Goal: Ask a question

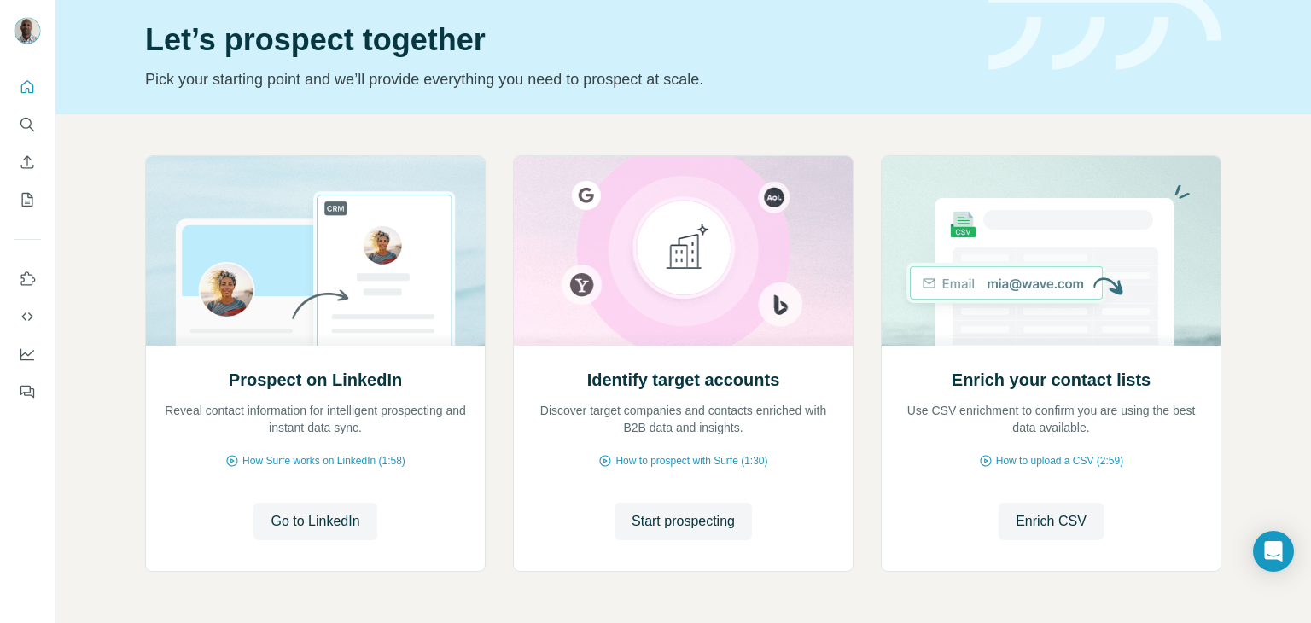
scroll to position [61, 0]
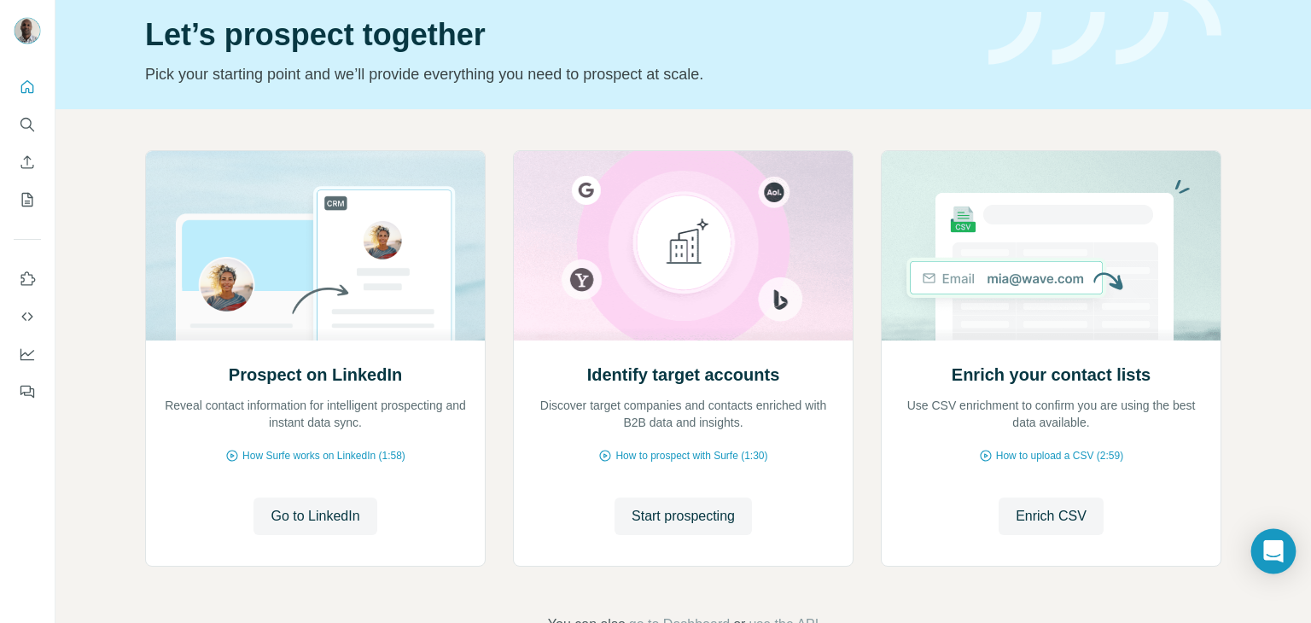
click at [1275, 551] on icon "Open Intercom Messenger" at bounding box center [1273, 551] width 20 height 22
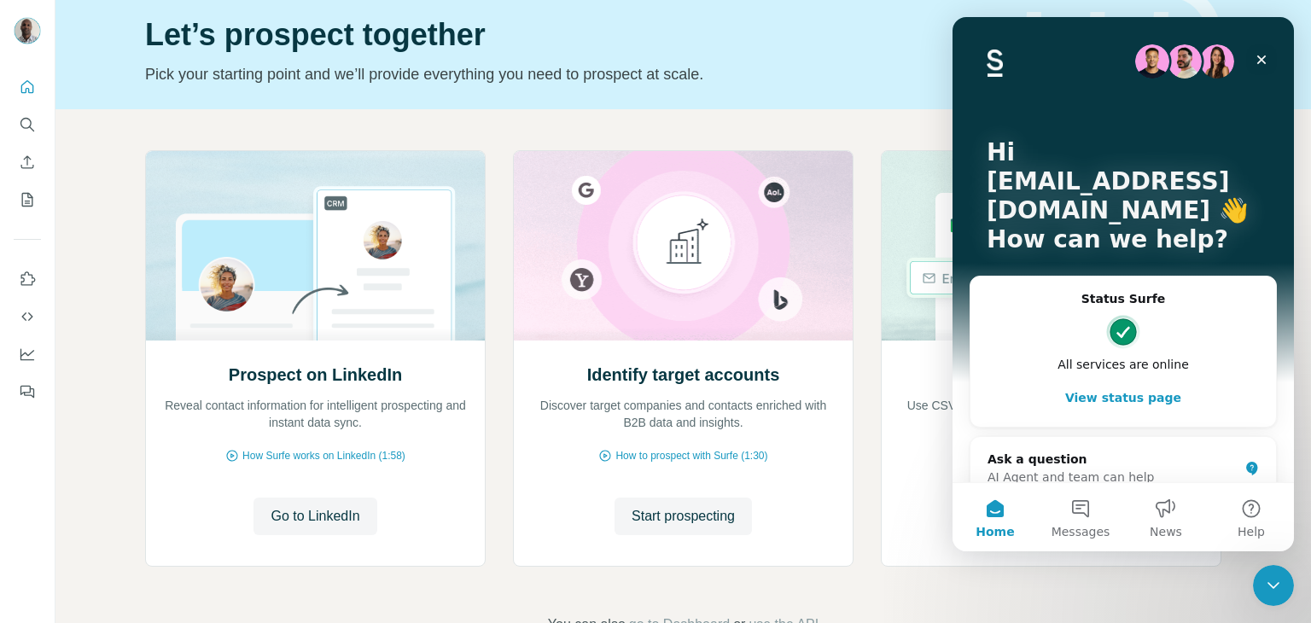
scroll to position [27, 0]
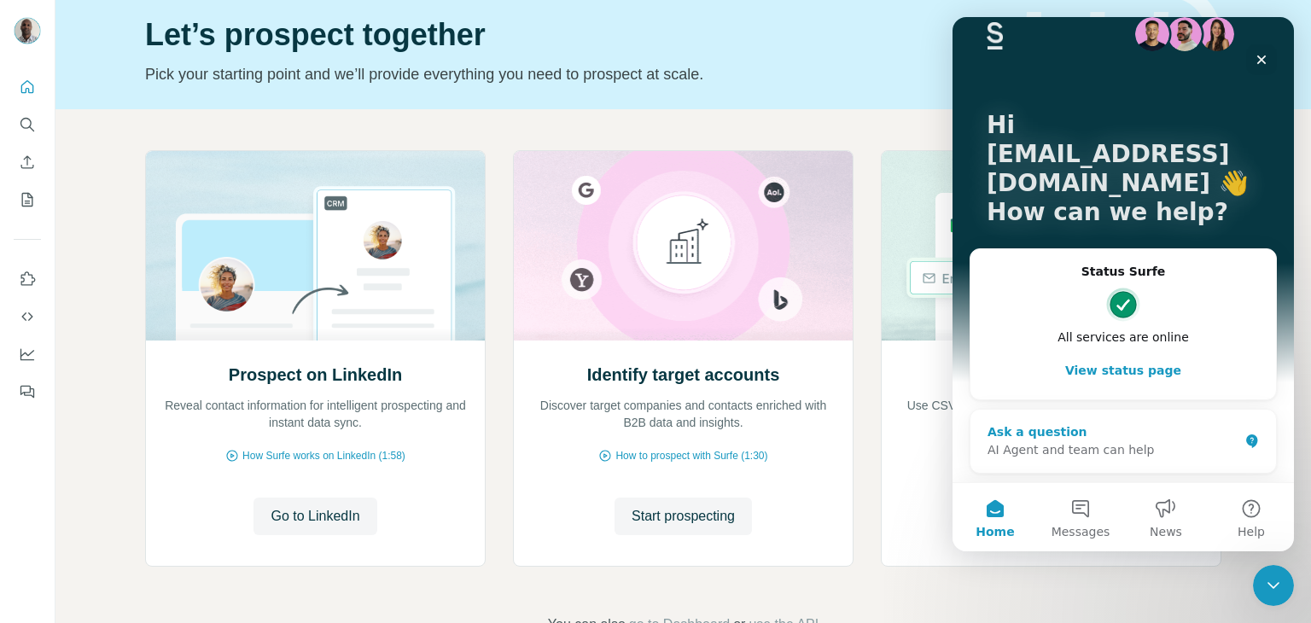
click at [1035, 435] on div "Ask a question" at bounding box center [1113, 432] width 251 height 18
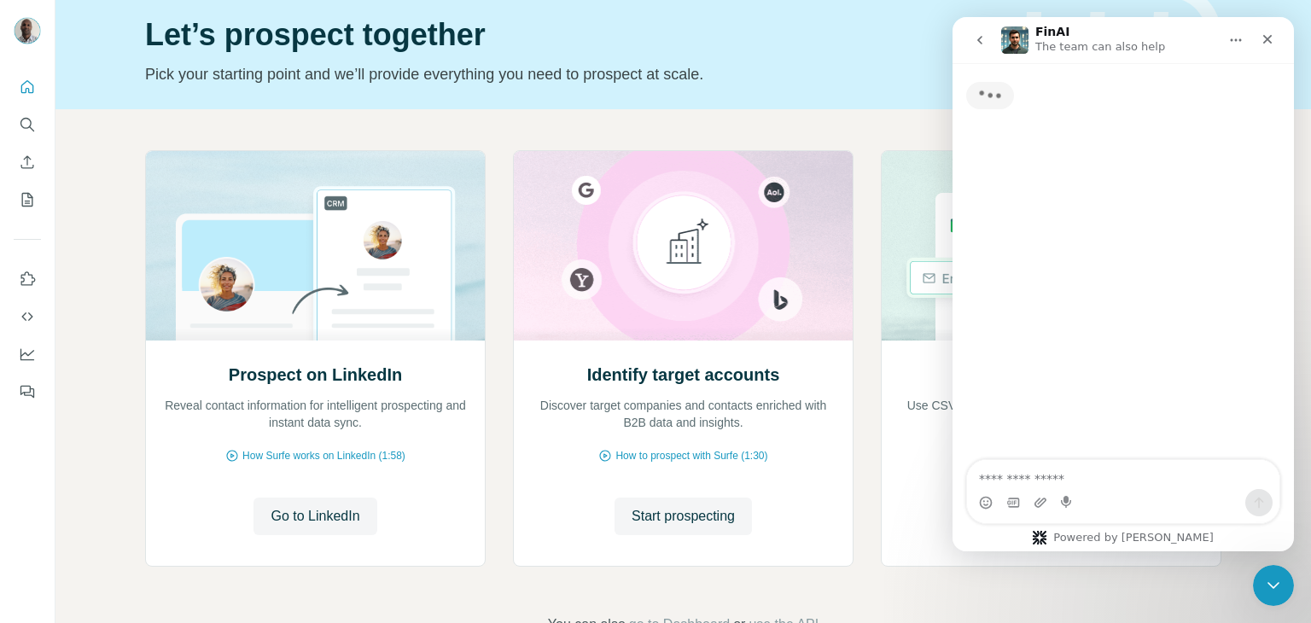
scroll to position [0, 0]
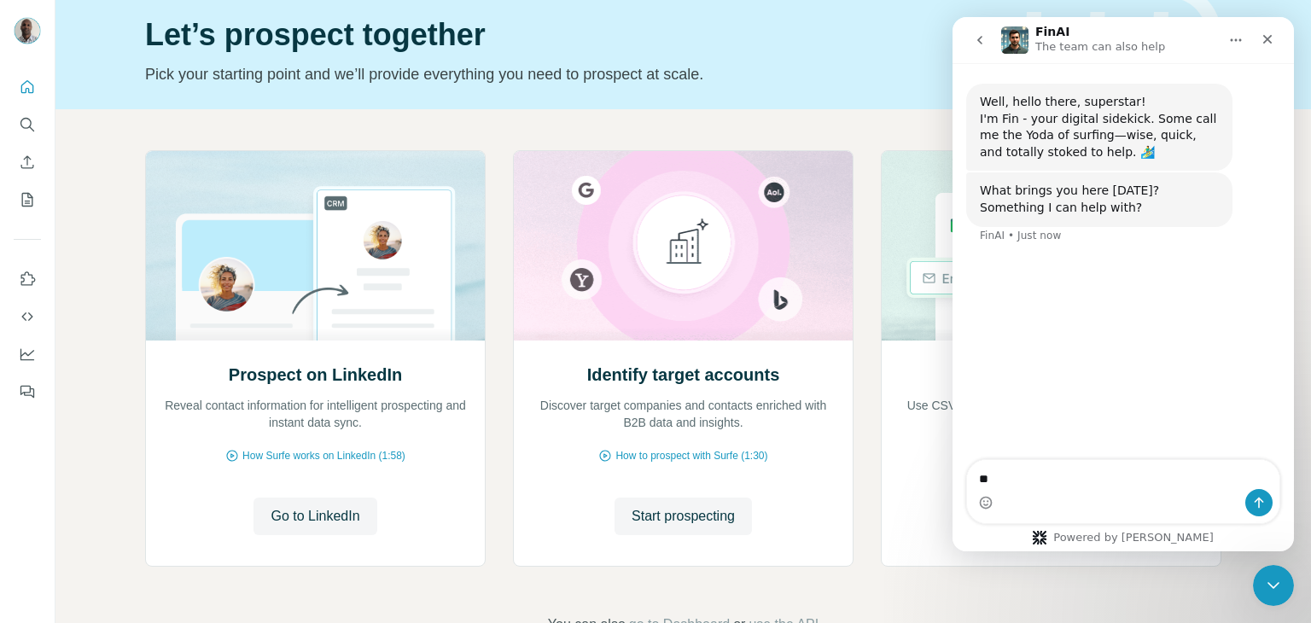
type textarea "*"
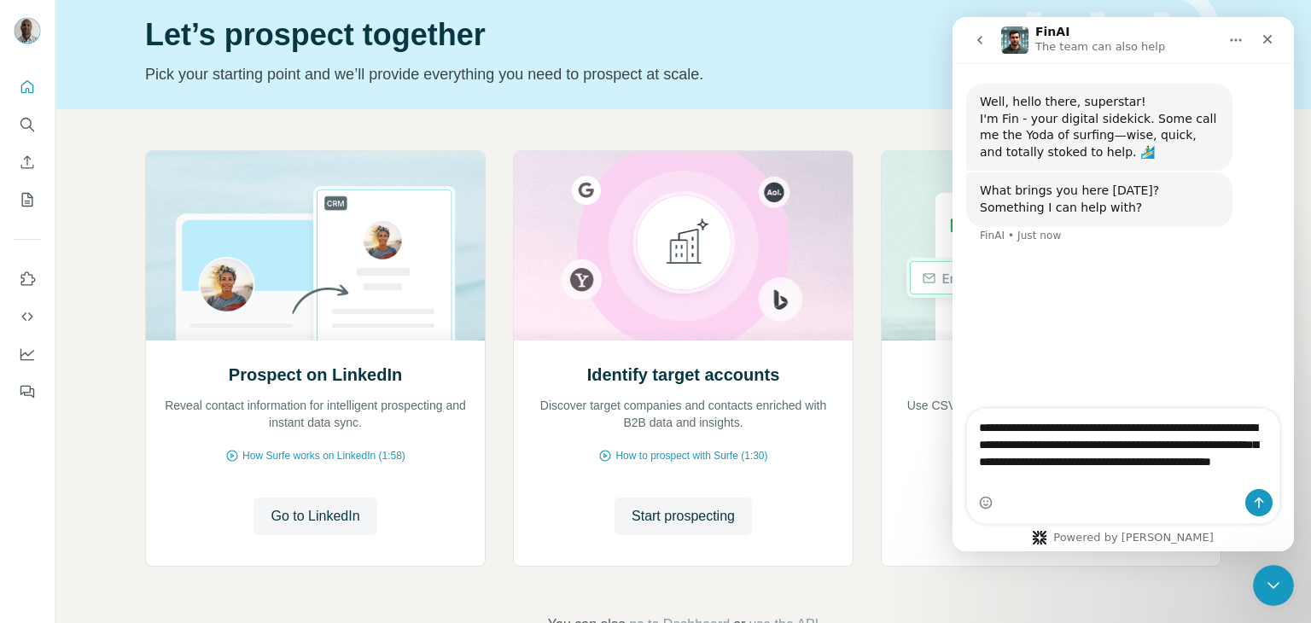
type textarea "**********"
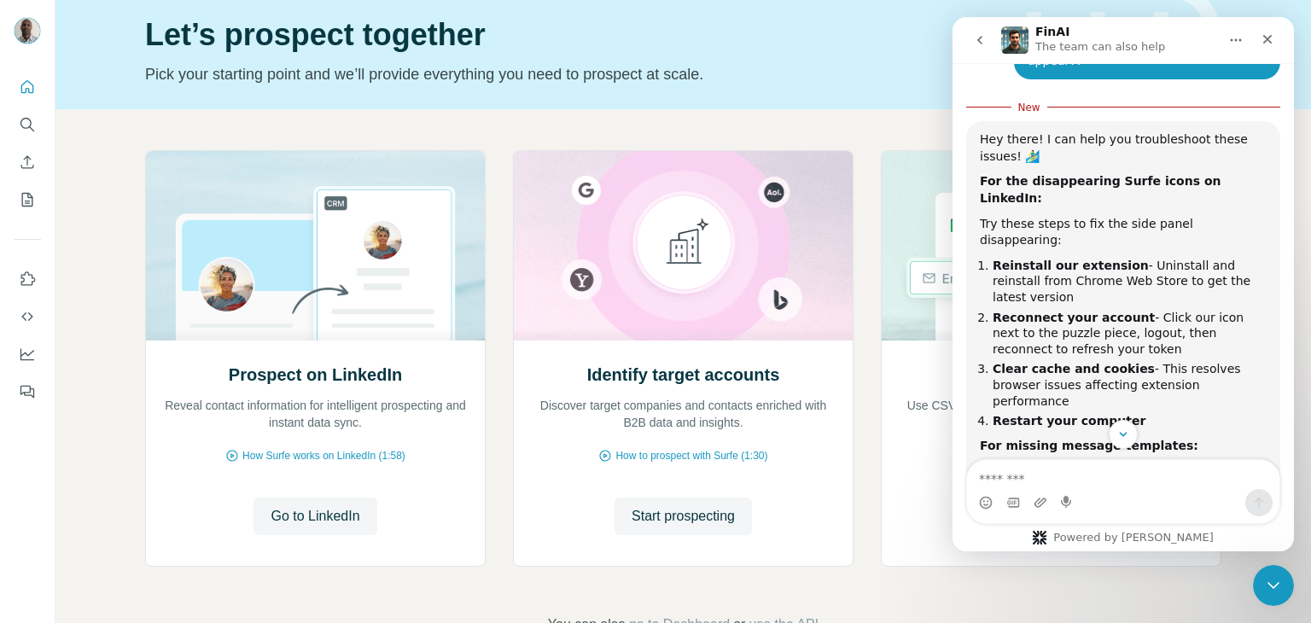
scroll to position [278, 0]
click at [1267, 35] on icon "Close" at bounding box center [1268, 39] width 14 height 14
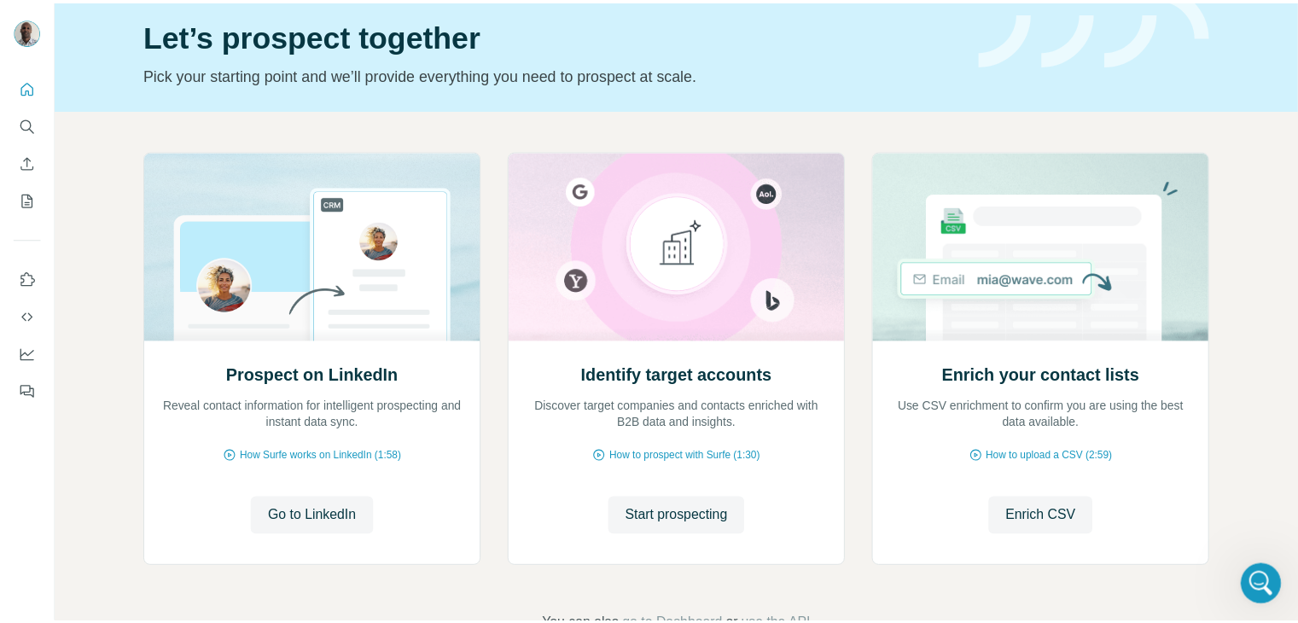
scroll to position [507, 0]
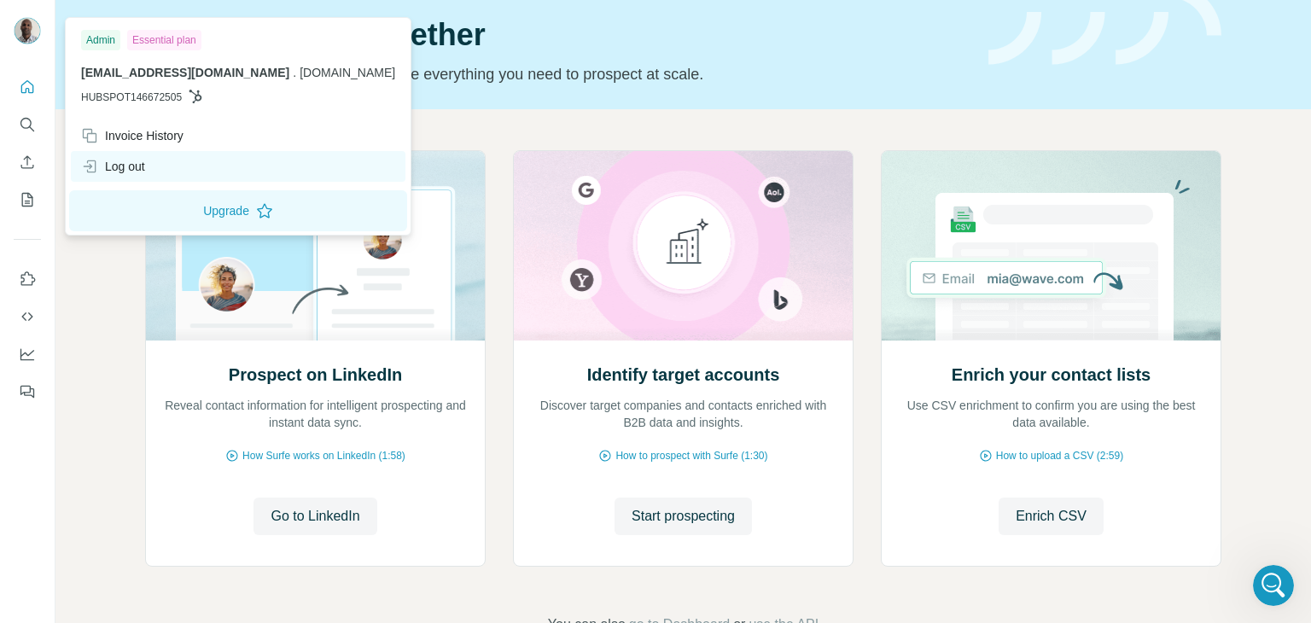
click at [123, 170] on div "Log out" at bounding box center [113, 166] width 64 height 17
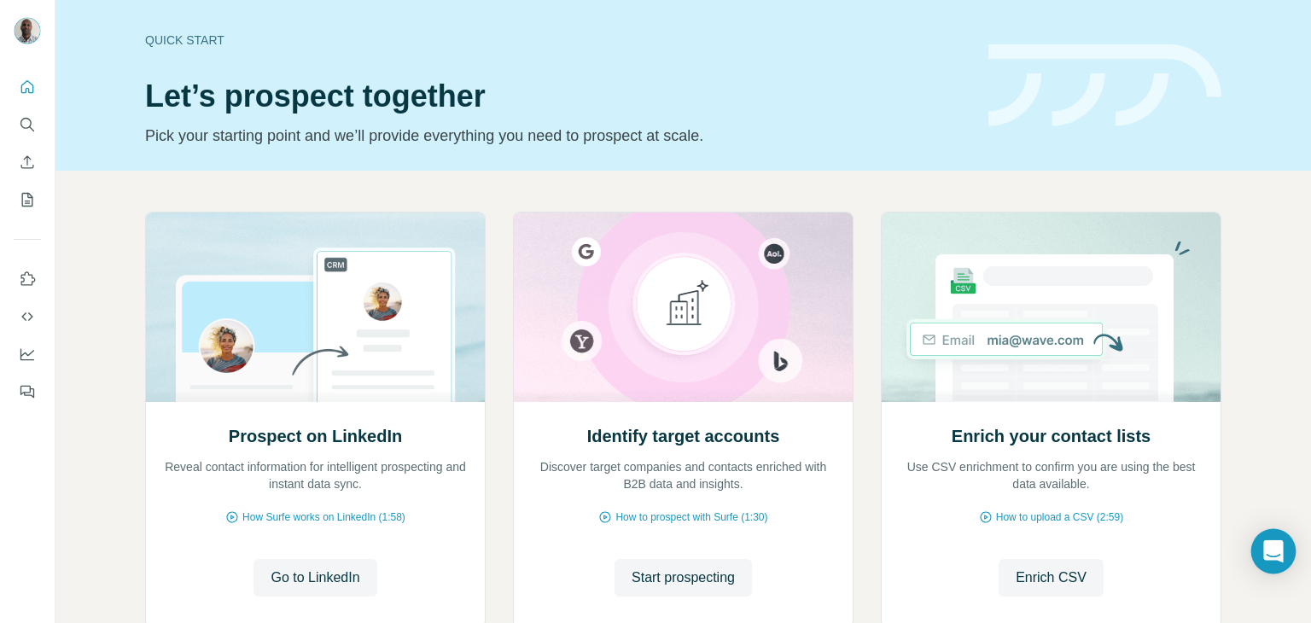
click at [1279, 546] on icon "Open Intercom Messenger" at bounding box center [1273, 551] width 20 height 22
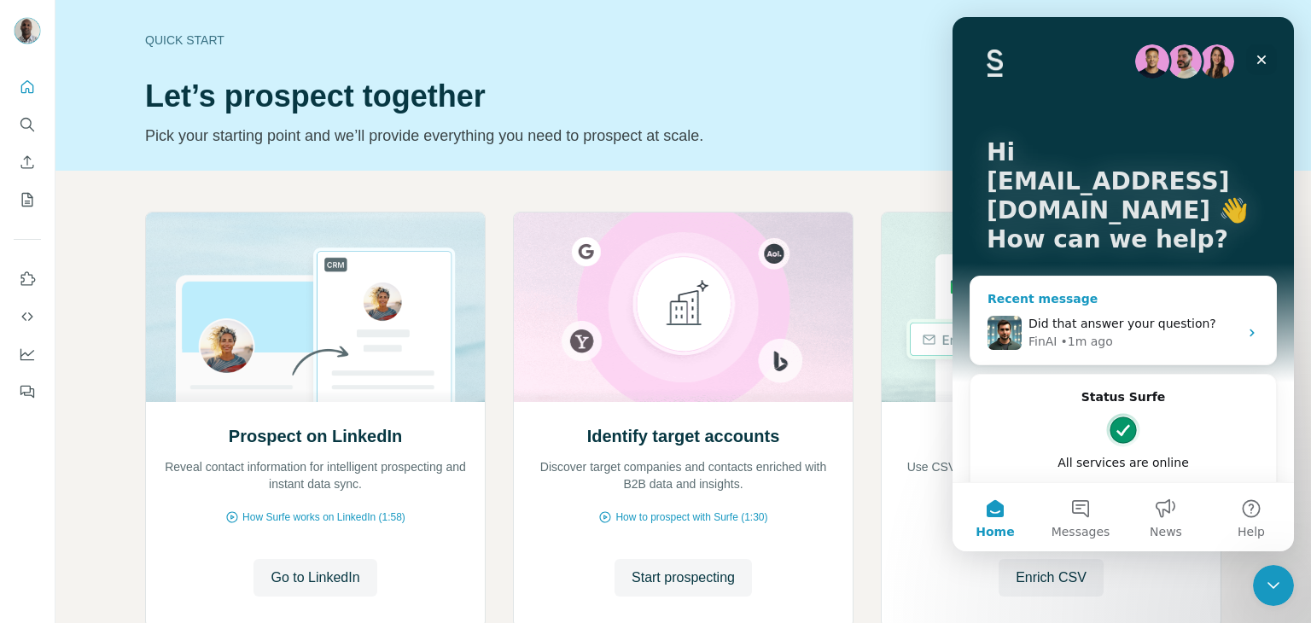
scroll to position [51, 0]
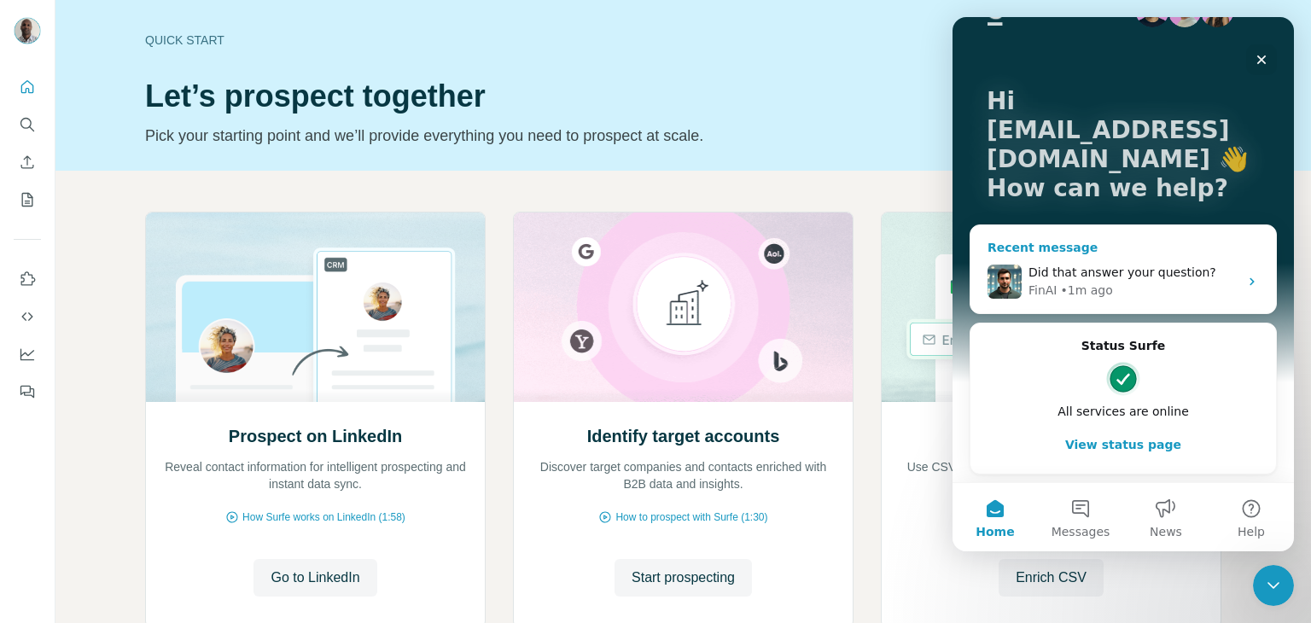
click at [1024, 252] on div "Did that answer your question? FinAI • 1m ago" at bounding box center [1124, 281] width 306 height 63
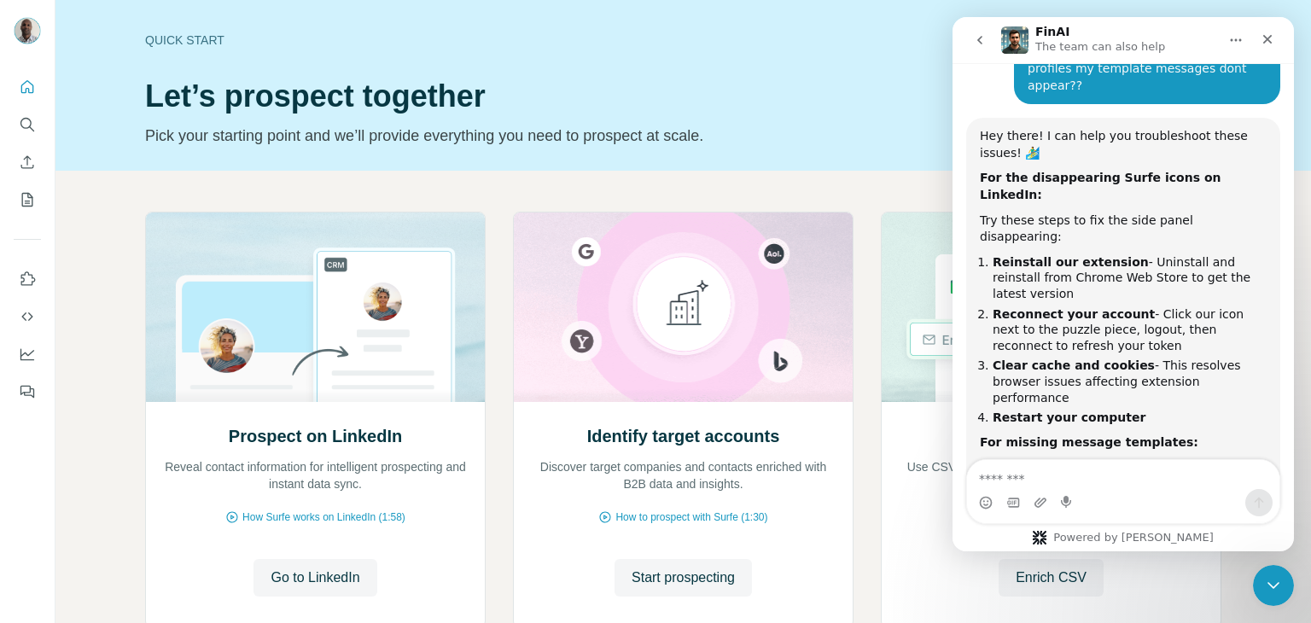
scroll to position [254, 0]
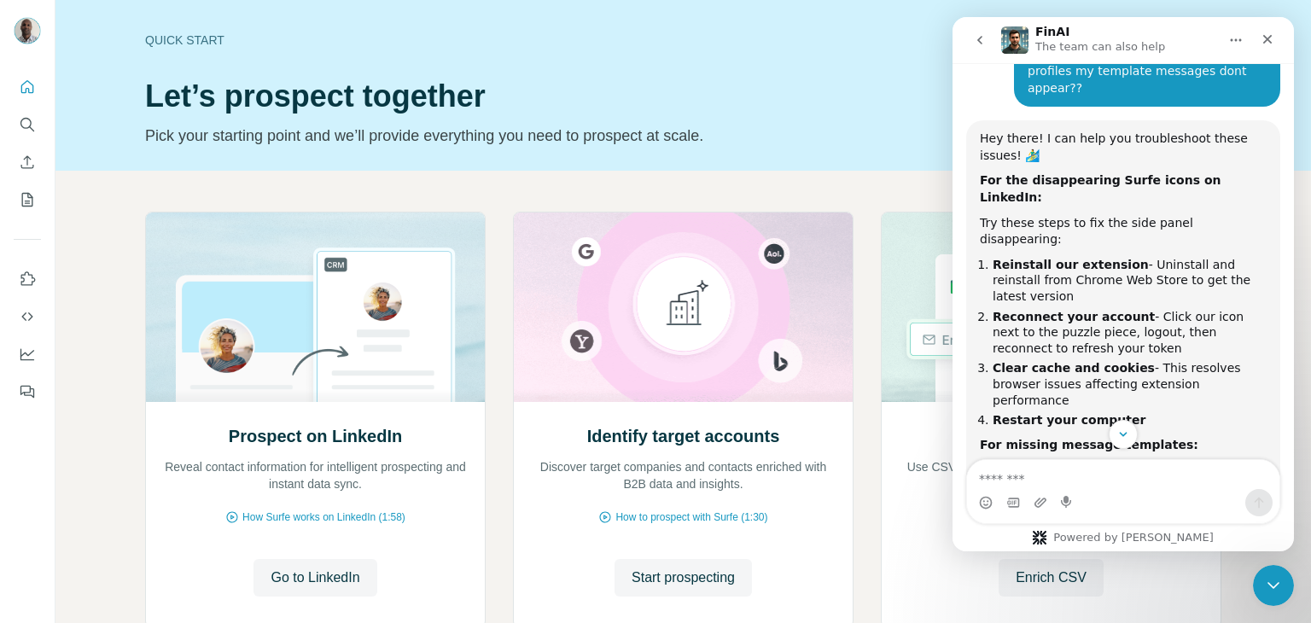
click at [1087, 438] on b "For missing message templates:" at bounding box center [1089, 445] width 219 height 14
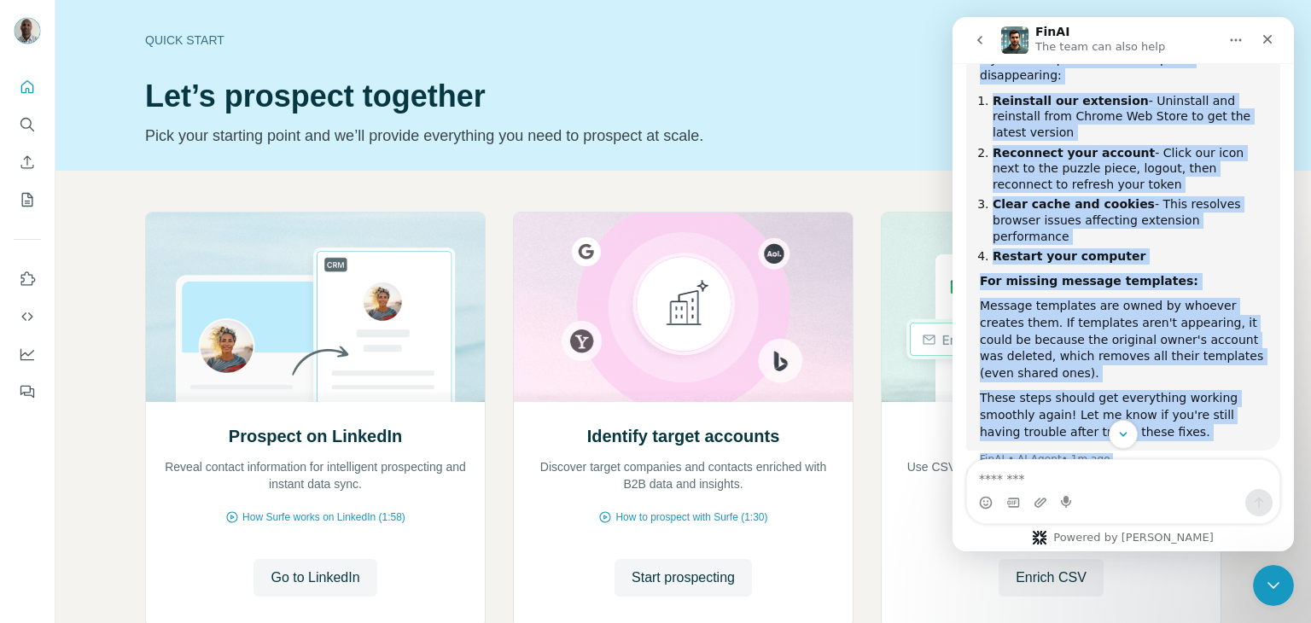
scroll to position [419, 0]
drag, startPoint x: 984, startPoint y: 121, endPoint x: 1098, endPoint y: 466, distance: 363.1
click at [1098, 466] on div "Well, hello there, superstar! I'm Fin - your digital sidekick. Some call me the…" at bounding box center [1123, 307] width 341 height 488
copy div "ey there! I can help you troubleshoot these issues! 🏄‍♂️ For the disappearing S…"
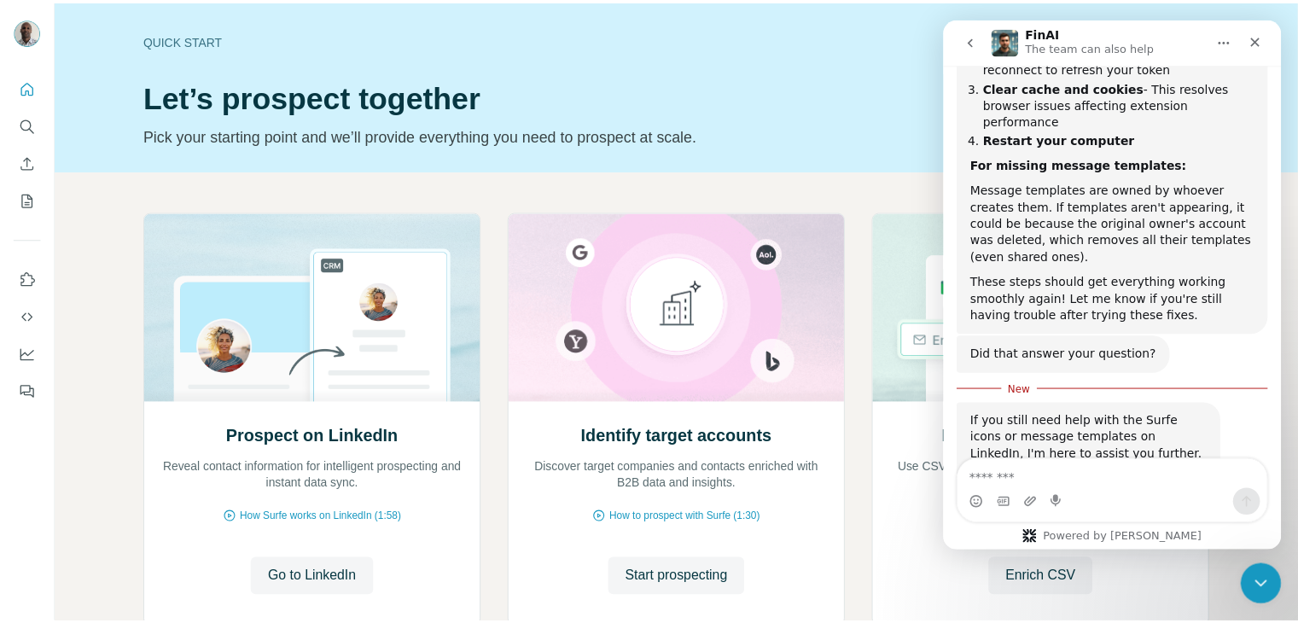
scroll to position [536, 0]
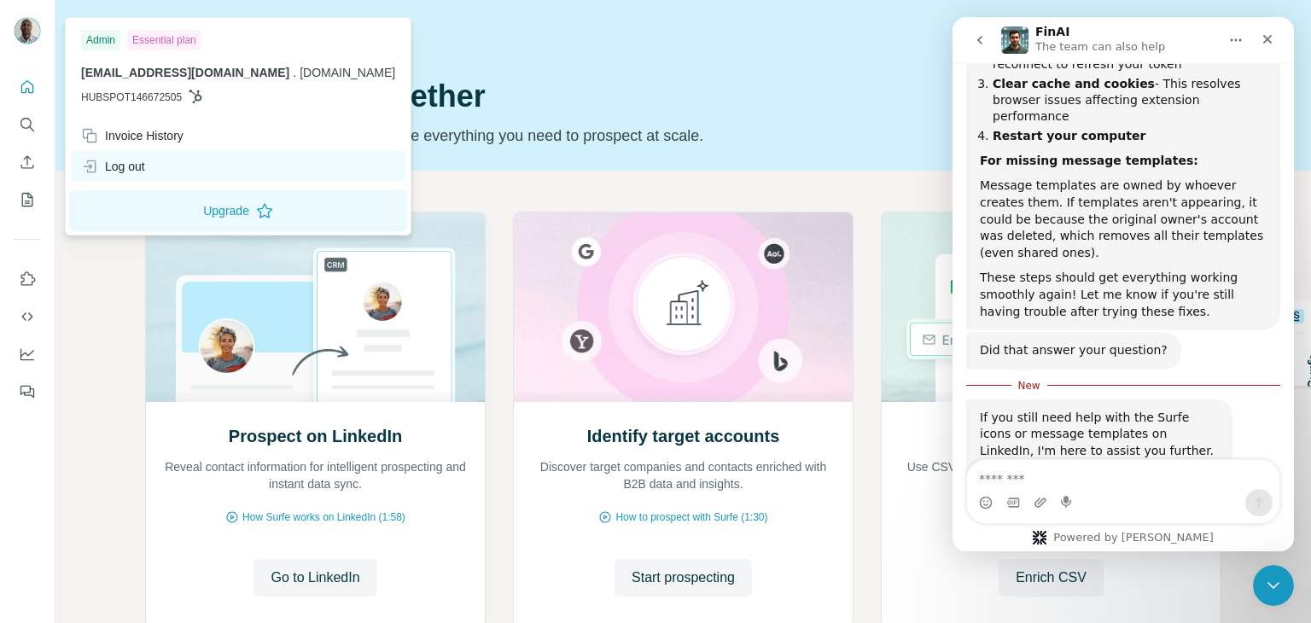
click at [116, 168] on div "Log out" at bounding box center [113, 166] width 64 height 17
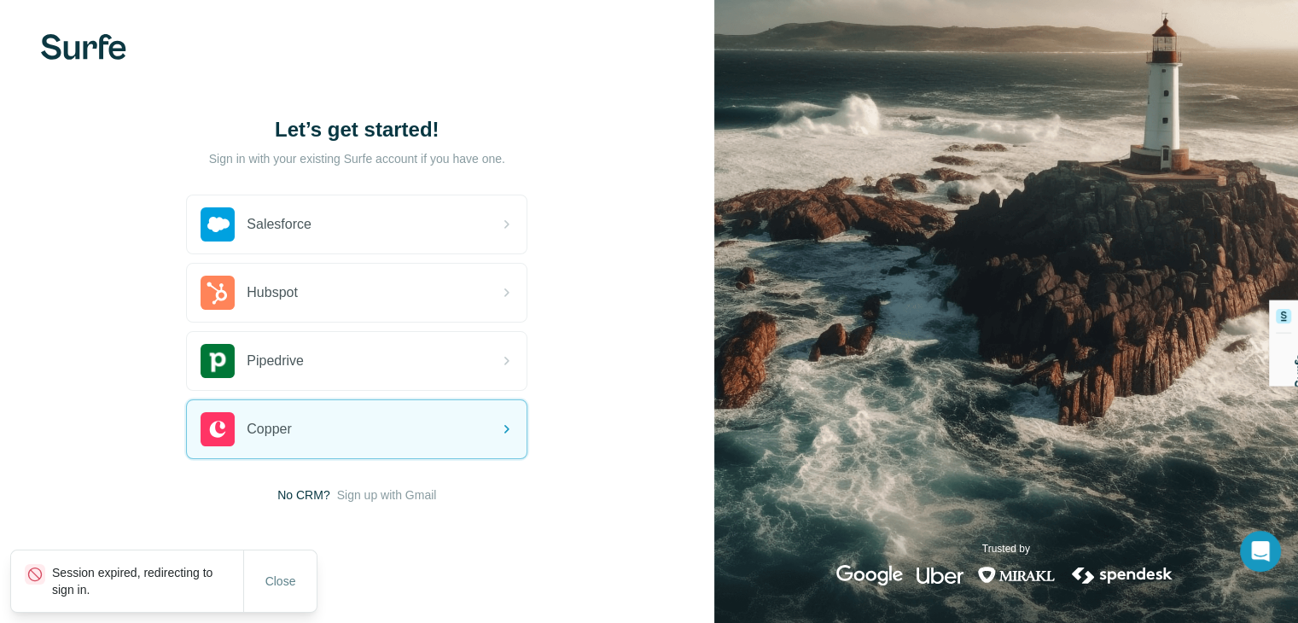
scroll to position [9, 0]
